Goal: Task Accomplishment & Management: Use online tool/utility

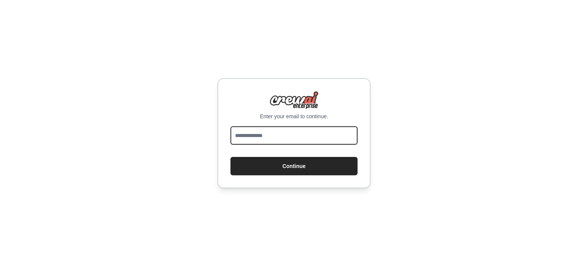
click at [279, 127] on input "email" at bounding box center [293, 135] width 127 height 18
type input "**********"
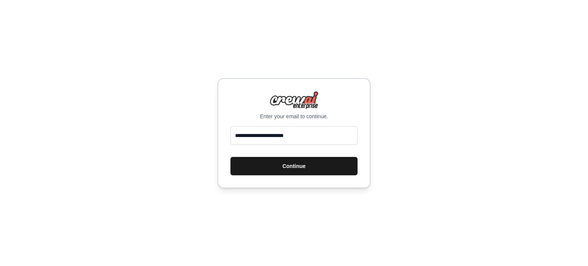
click at [276, 166] on button "Continue" at bounding box center [293, 166] width 127 height 18
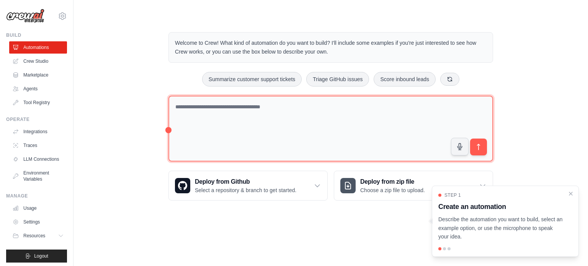
click at [230, 102] on textarea at bounding box center [330, 129] width 325 height 66
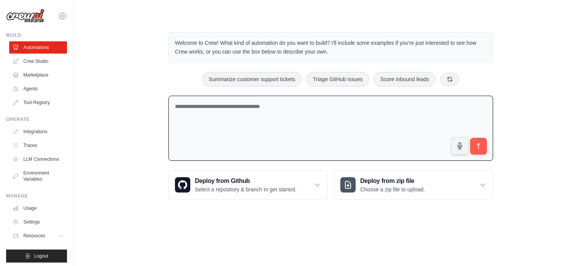
click at [452, 85] on div "Summarize customer support tickets Triage GitHub issues Score inbound leads" at bounding box center [330, 79] width 325 height 15
click at [448, 80] on icon at bounding box center [450, 79] width 6 height 6
click at [446, 81] on icon at bounding box center [447, 79] width 6 height 6
click at [323, 78] on button "Automate social media posting" at bounding box center [315, 79] width 86 height 15
type textarea "**********"
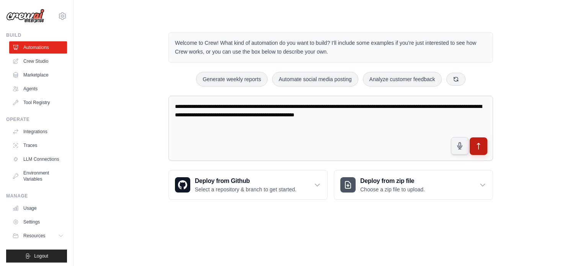
click at [487, 145] on button "submit" at bounding box center [479, 146] width 18 height 18
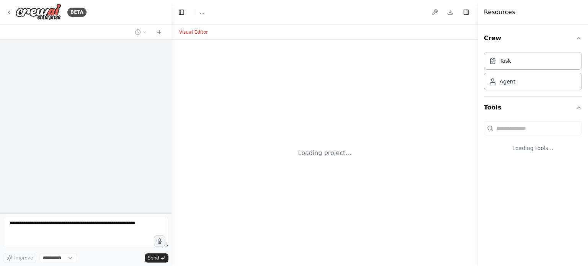
select select "****"
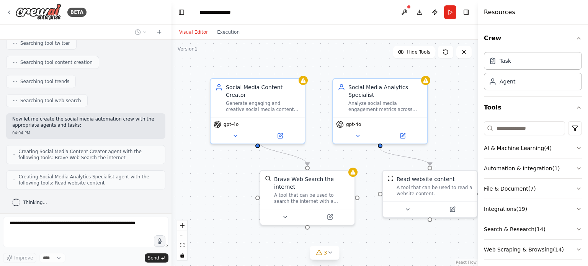
scroll to position [193, 0]
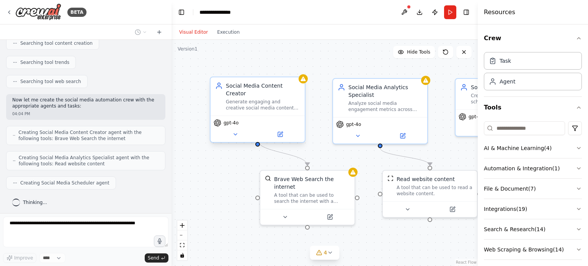
click at [272, 105] on div "Social Media Content Creator Generate engaging and creative social media conten…" at bounding box center [258, 96] width 94 height 38
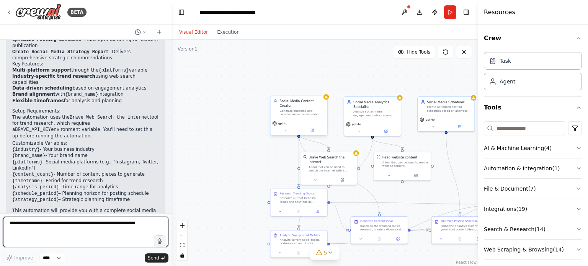
scroll to position [716, 0]
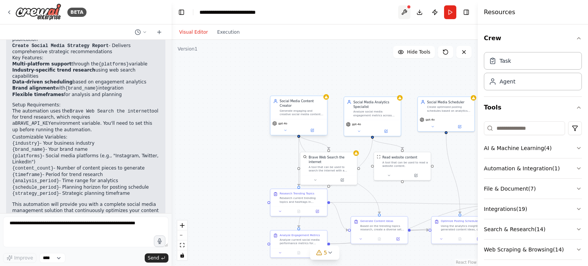
click at [405, 13] on button at bounding box center [404, 12] width 12 height 14
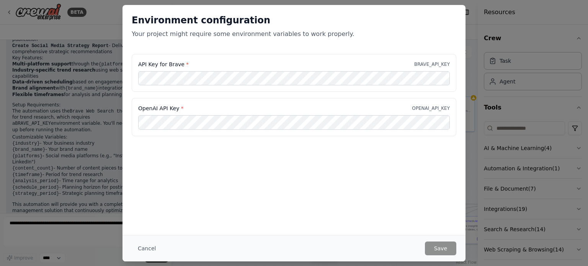
click at [469, 9] on div "Environment configuration Your project might require some environment variables…" at bounding box center [294, 133] width 588 height 266
click at [142, 251] on button "Cancel" at bounding box center [147, 249] width 30 height 14
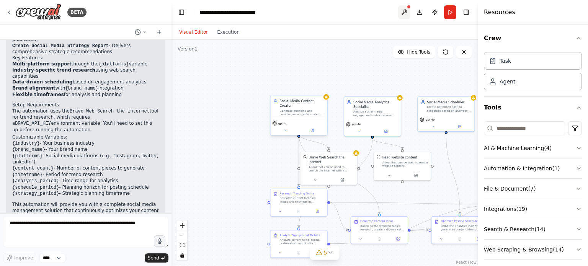
click at [409, 15] on button at bounding box center [404, 12] width 12 height 14
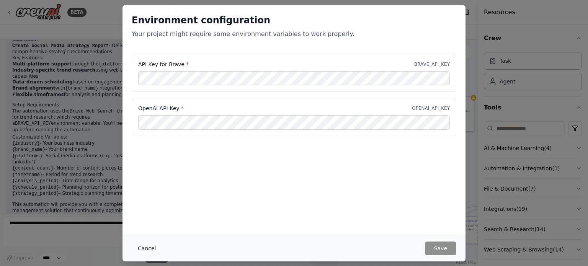
click at [146, 247] on button "Cancel" at bounding box center [147, 249] width 30 height 14
